Goal: Use online tool/utility: Utilize a website feature to perform a specific function

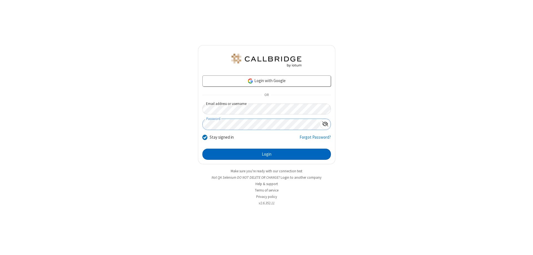
click at [267, 154] on button "Login" at bounding box center [267, 153] width 129 height 11
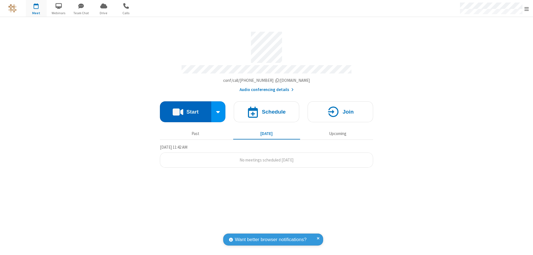
click at [186, 109] on button "Start" at bounding box center [185, 111] width 51 height 21
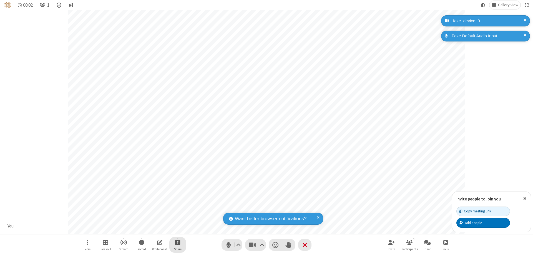
click at [178, 242] on span "Start sharing" at bounding box center [177, 241] width 5 height 7
click at [155, 228] on span "Share my screen" at bounding box center [155, 228] width 6 height 5
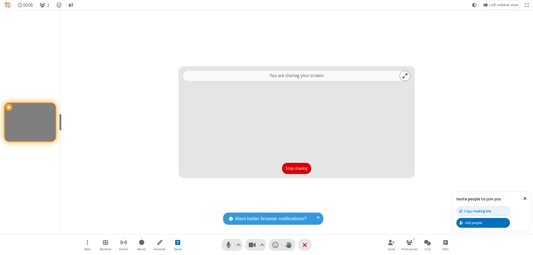
click at [297, 168] on button "Stop sharing" at bounding box center [296, 168] width 29 height 11
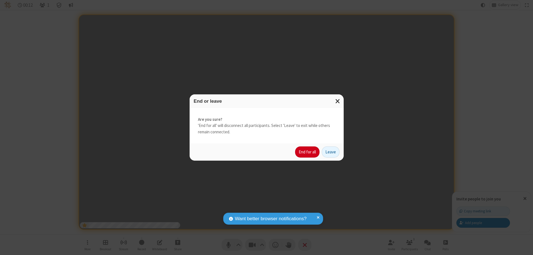
click at [308, 152] on button "End for all" at bounding box center [307, 151] width 24 height 11
